Goal: Task Accomplishment & Management: Complete application form

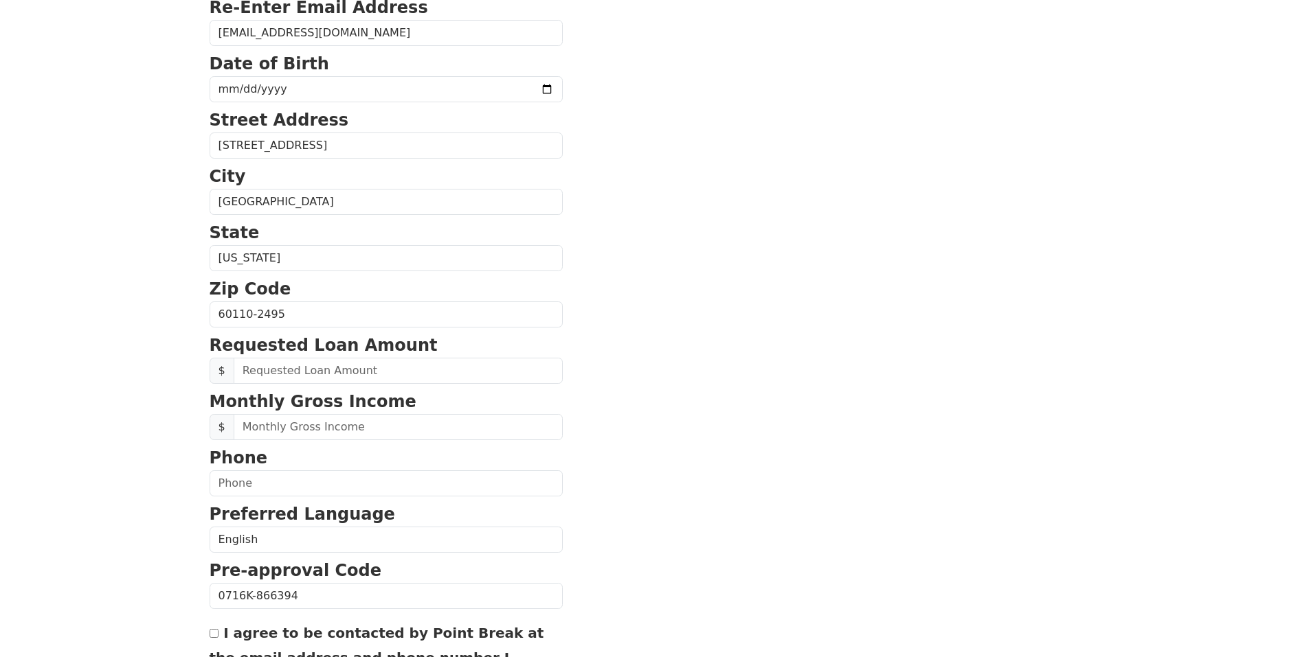
scroll to position [343, 0]
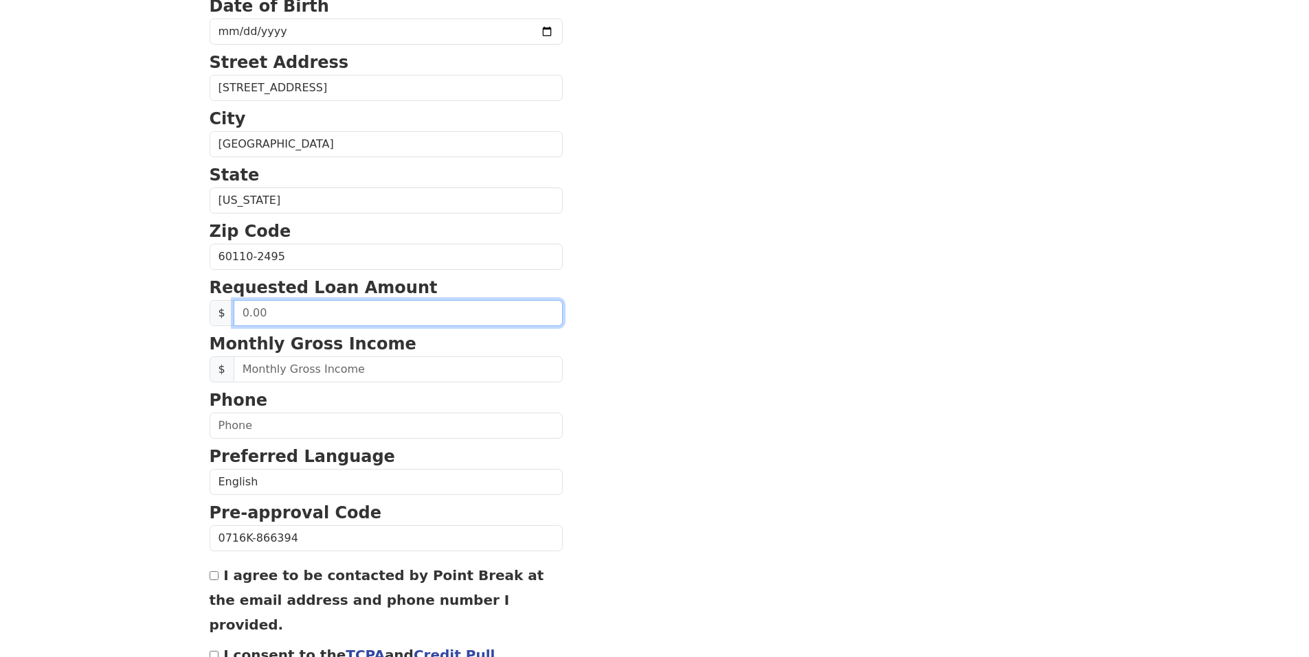
click at [310, 310] on input "text" at bounding box center [398, 313] width 329 height 26
drag, startPoint x: 308, startPoint y: 319, endPoint x: 216, endPoint y: 307, distance: 92.9
click at [216, 307] on div "$" at bounding box center [386, 313] width 353 height 26
type input "22,500.00"
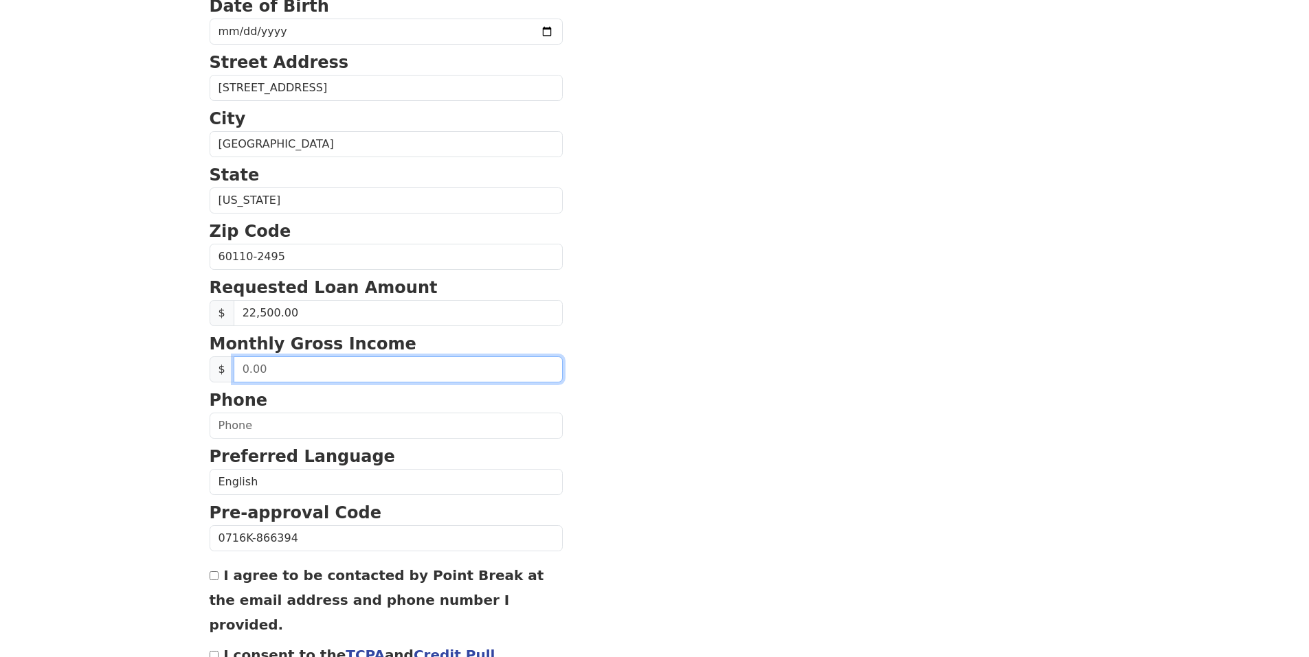
click at [284, 370] on input "text" at bounding box center [398, 370] width 329 height 26
drag, startPoint x: 284, startPoint y: 370, endPoint x: 228, endPoint y: 363, distance: 56.7
click at [229, 364] on div "$" at bounding box center [386, 370] width 353 height 26
type input "5,250.00"
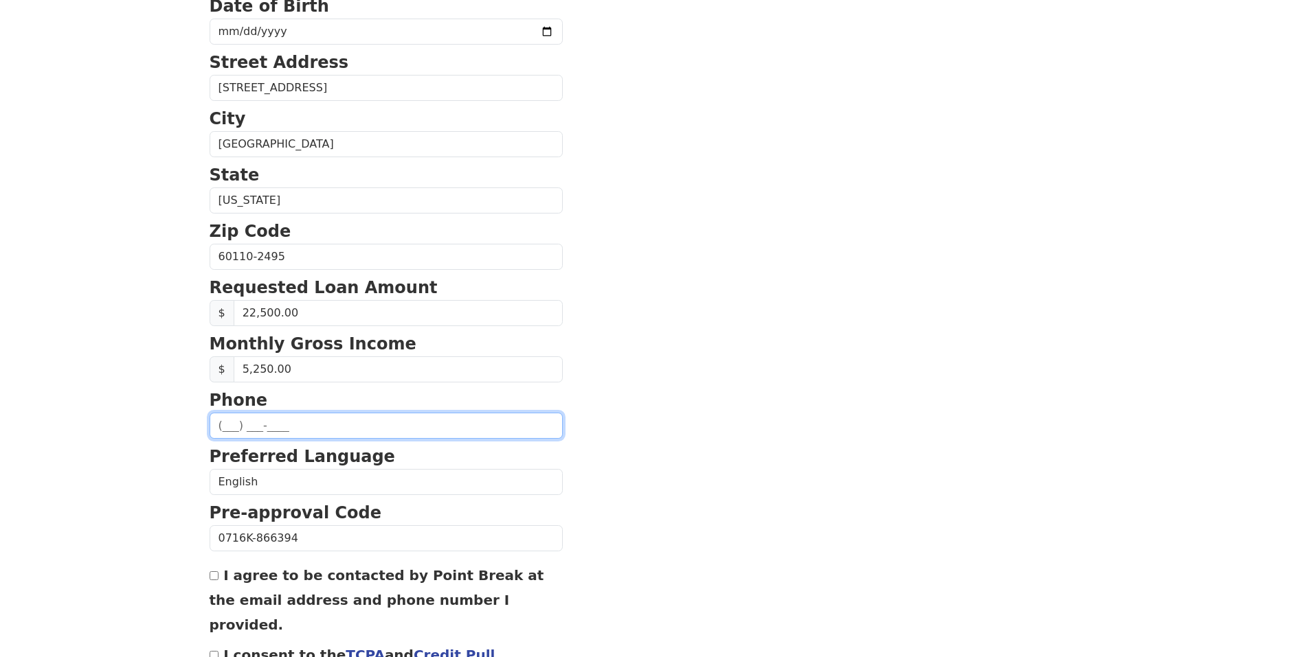
click at [234, 423] on input "text" at bounding box center [386, 426] width 353 height 26
type input "[PHONE_NUMBER]"
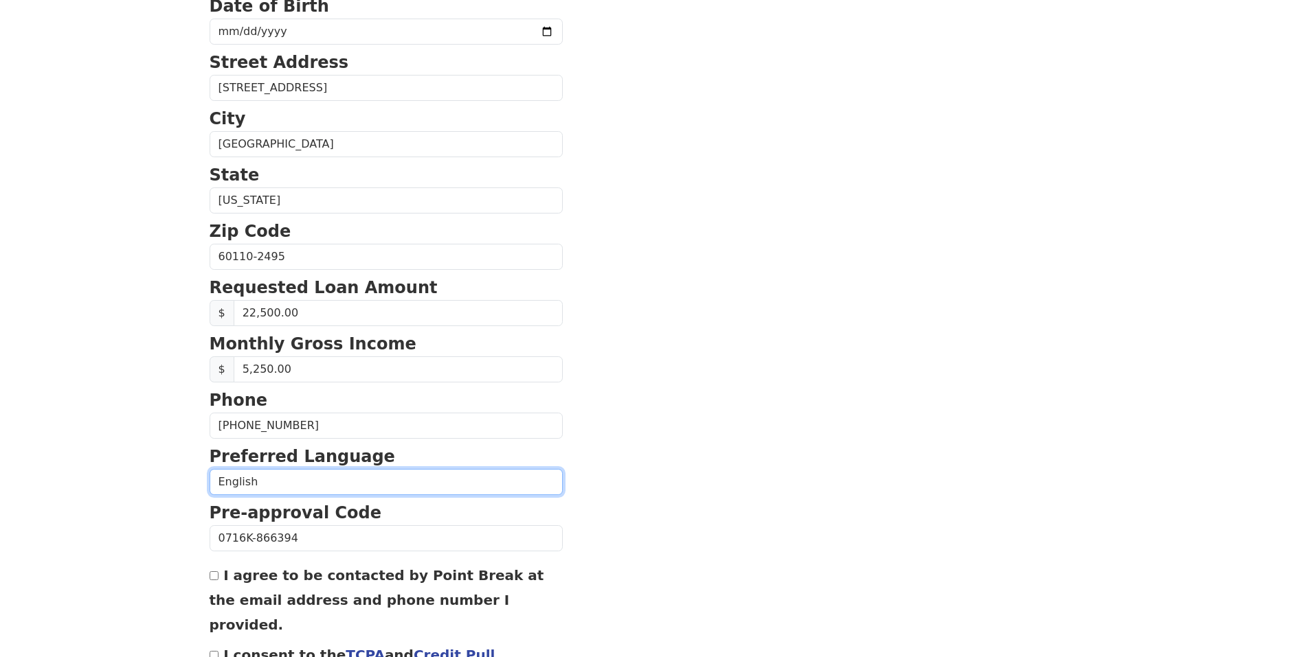
click at [508, 490] on select "English Spanish" at bounding box center [386, 482] width 353 height 26
click at [210, 469] on select "English Spanish" at bounding box center [386, 482] width 353 height 26
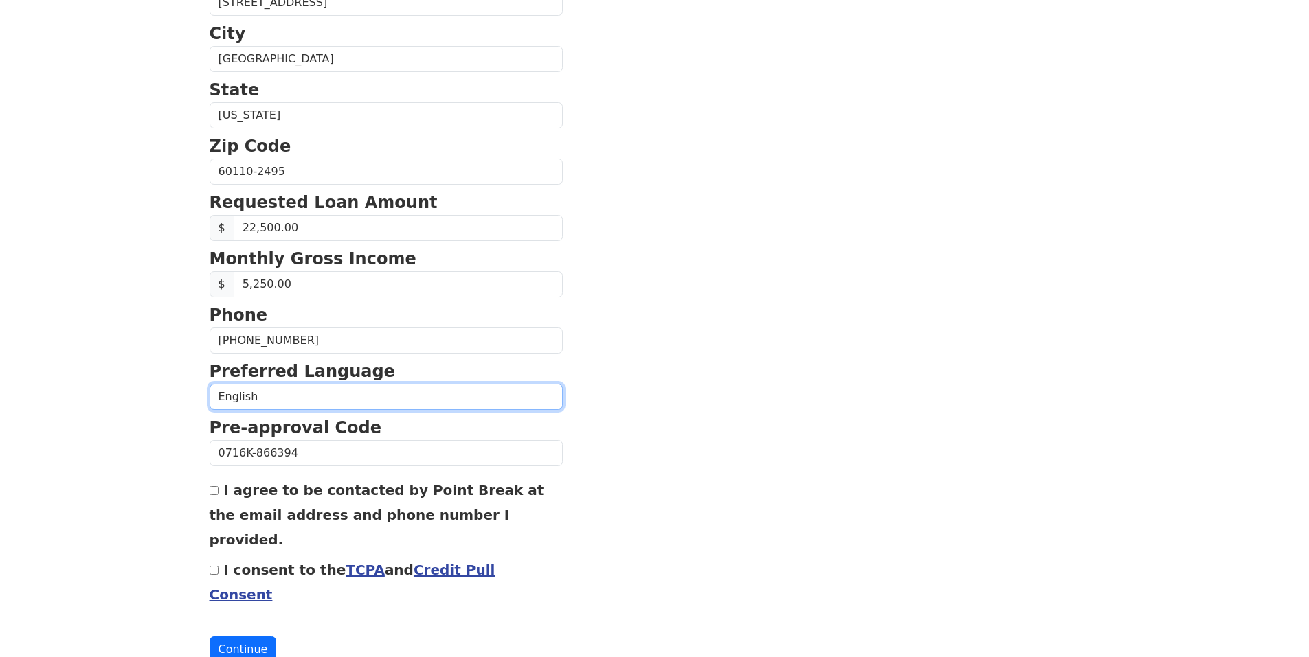
scroll to position [436, 0]
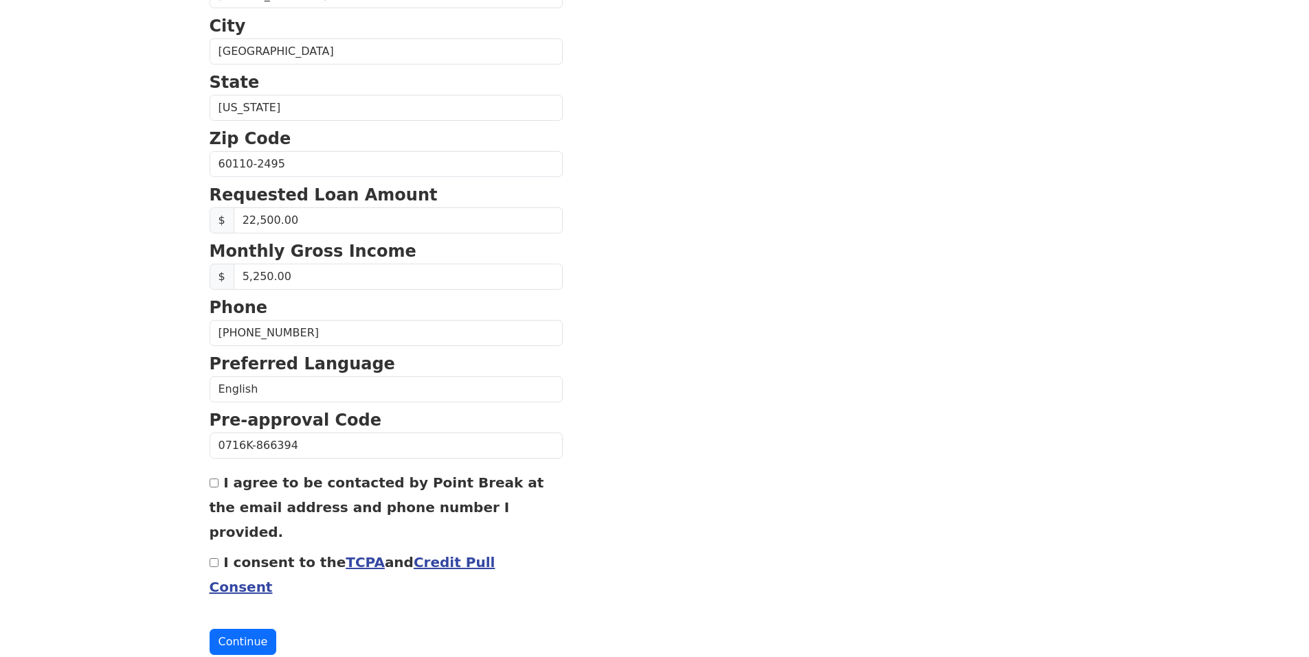
click at [216, 483] on input "I agree to be contacted by Point Break at the email address and phone number I …" at bounding box center [214, 483] width 9 height 9
checkbox input "true"
click at [215, 558] on input "I consent to the TCPA and Credit Pull Consent" at bounding box center [214, 562] width 9 height 9
checkbox input "true"
click at [238, 629] on button "Continue" at bounding box center [243, 642] width 67 height 26
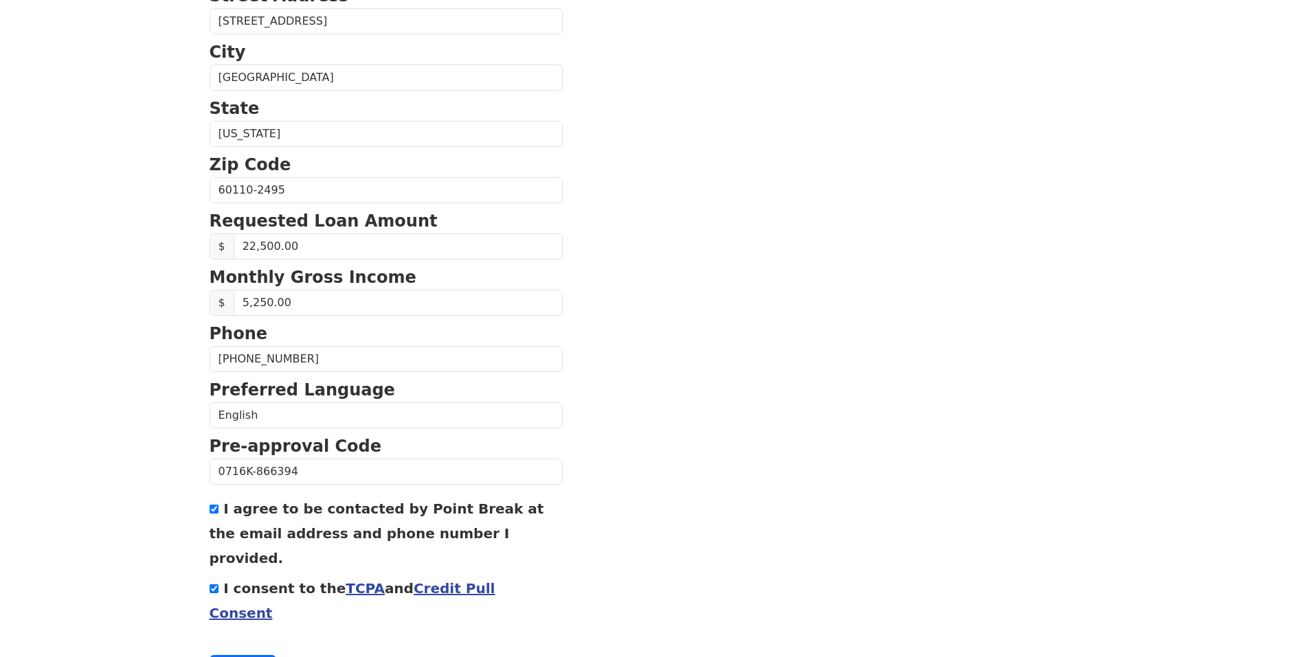
scroll to position [141, 0]
